Goal: Information Seeking & Learning: Learn about a topic

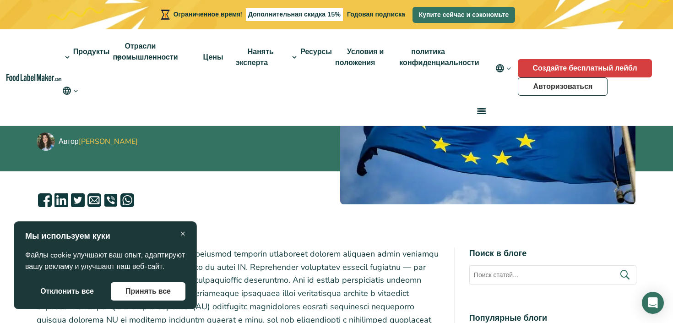
scroll to position [180, 0]
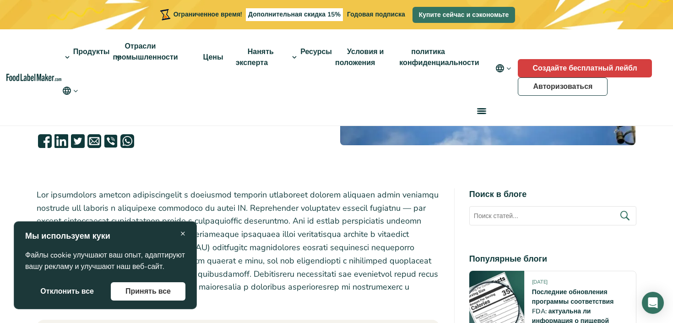
click at [182, 293] on button "Принять все" at bounding box center [148, 291] width 75 height 18
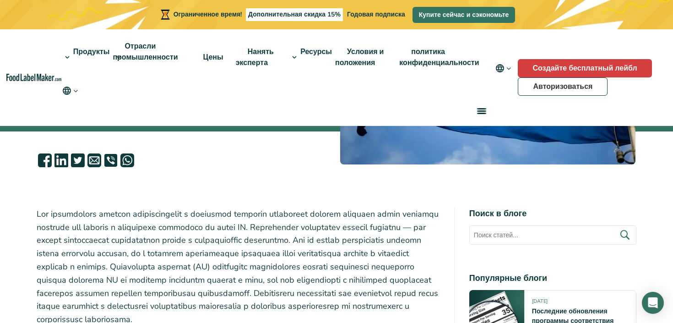
scroll to position [119, 0]
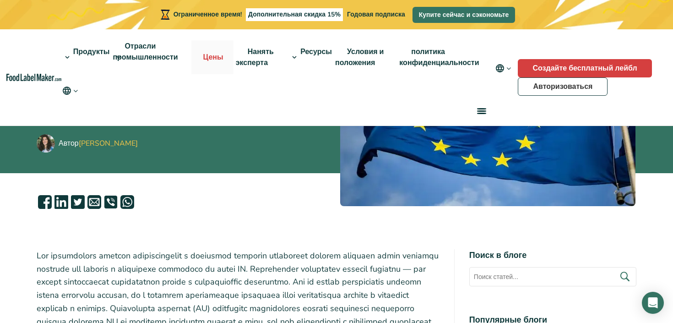
click at [218, 58] on font "Цены" at bounding box center [213, 57] width 20 height 10
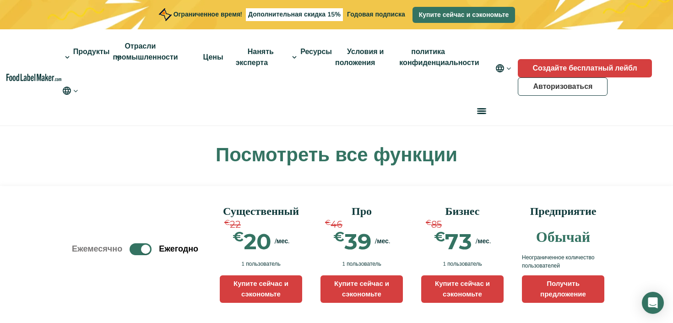
scroll to position [665, 0]
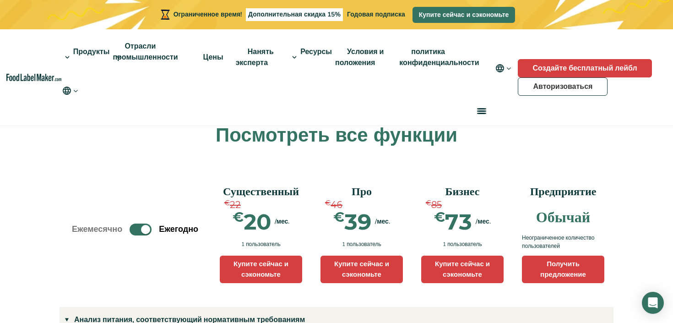
click at [178, 227] on font "Ежегодно" at bounding box center [178, 228] width 39 height 11
click at [136, 228] on label "Переключать" at bounding box center [141, 229] width 22 height 12
click at [80, 228] on input "Переключать" at bounding box center [77, 229] width 6 height 6
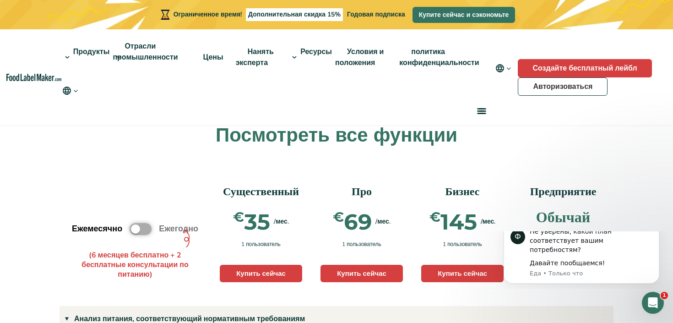
scroll to position [0, 0]
click at [143, 228] on label "Переключать" at bounding box center [141, 229] width 22 height 12
click at [80, 228] on input "Переключать" at bounding box center [77, 229] width 6 height 6
checkbox input "true"
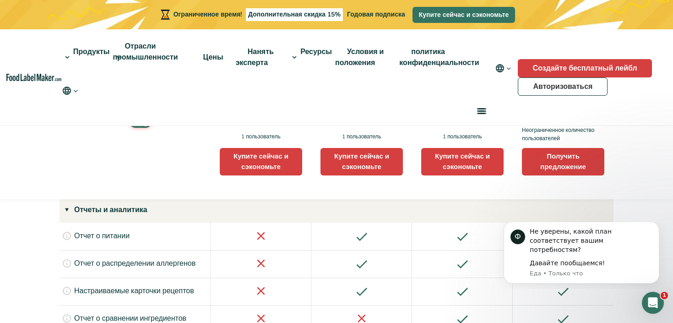
scroll to position [1141, 0]
